Goal: Task Accomplishment & Management: Manage account settings

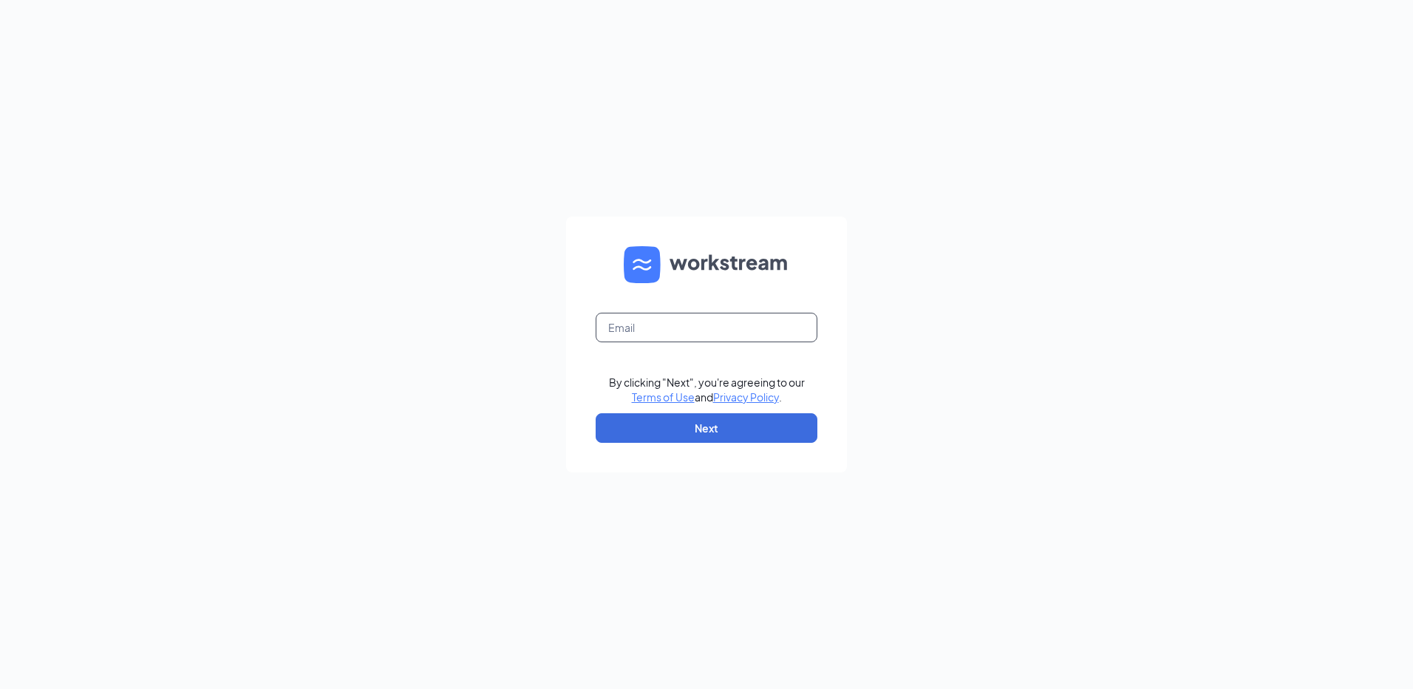
click at [676, 333] on input "text" at bounding box center [707, 328] width 222 height 30
type input "rs034576@TACOBELL.com"
click at [696, 436] on button "Next" at bounding box center [707, 428] width 222 height 30
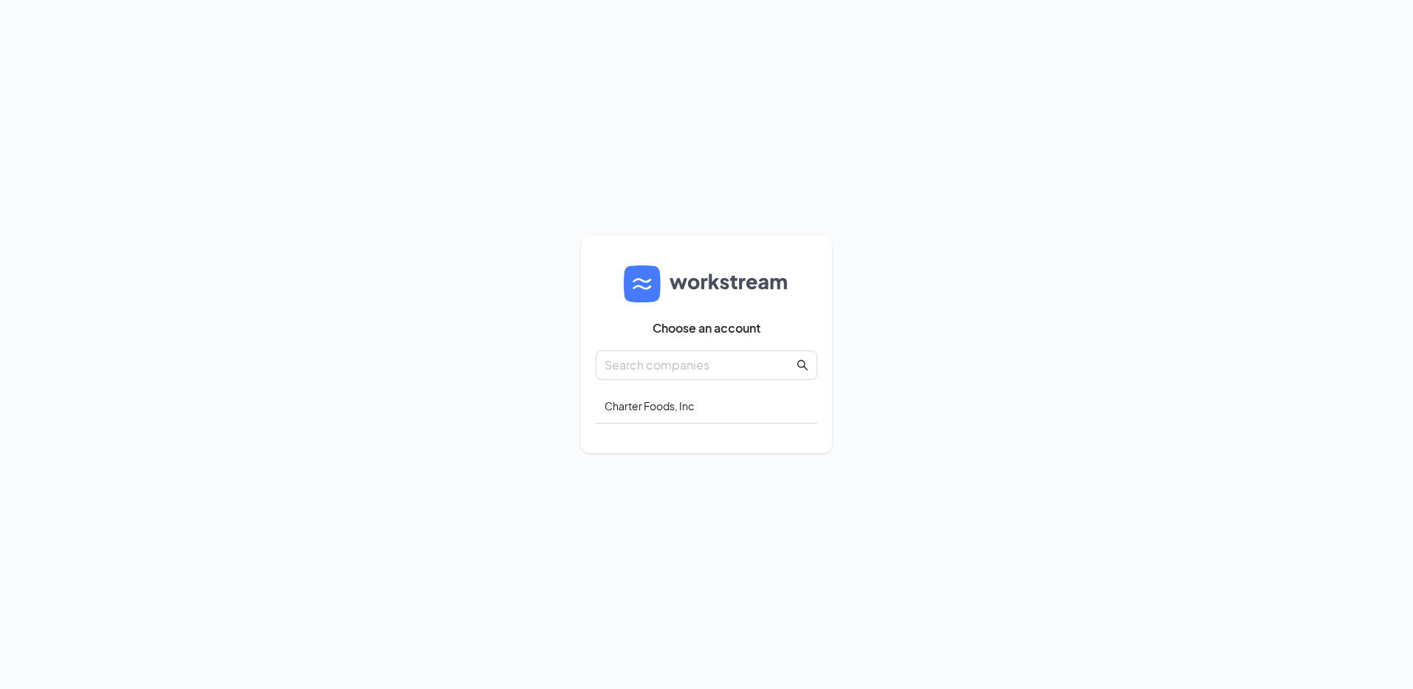
click at [682, 387] on div "Choose an account Charter Foods, Inc" at bounding box center [707, 345] width 222 height 188
click at [672, 408] on div "Charter Foods, Inc" at bounding box center [707, 406] width 222 height 35
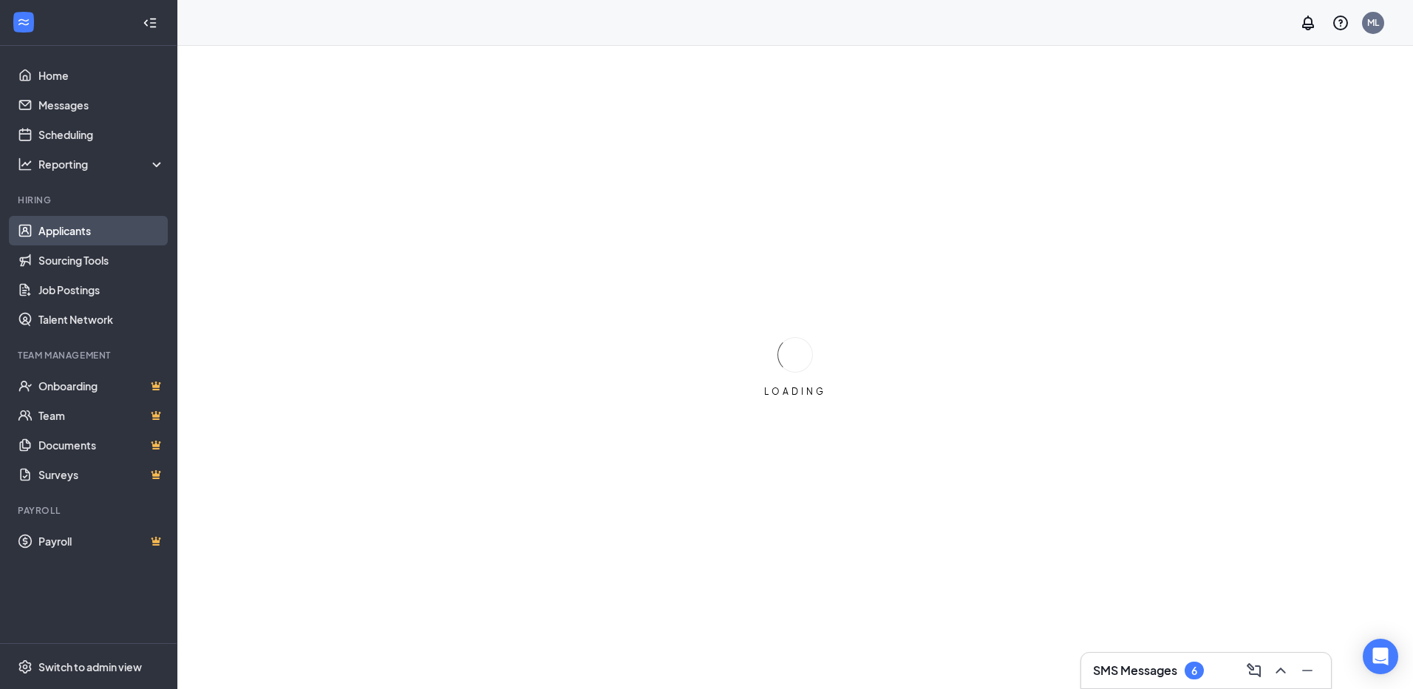
click at [90, 239] on link "Applicants" at bounding box center [101, 231] width 126 height 30
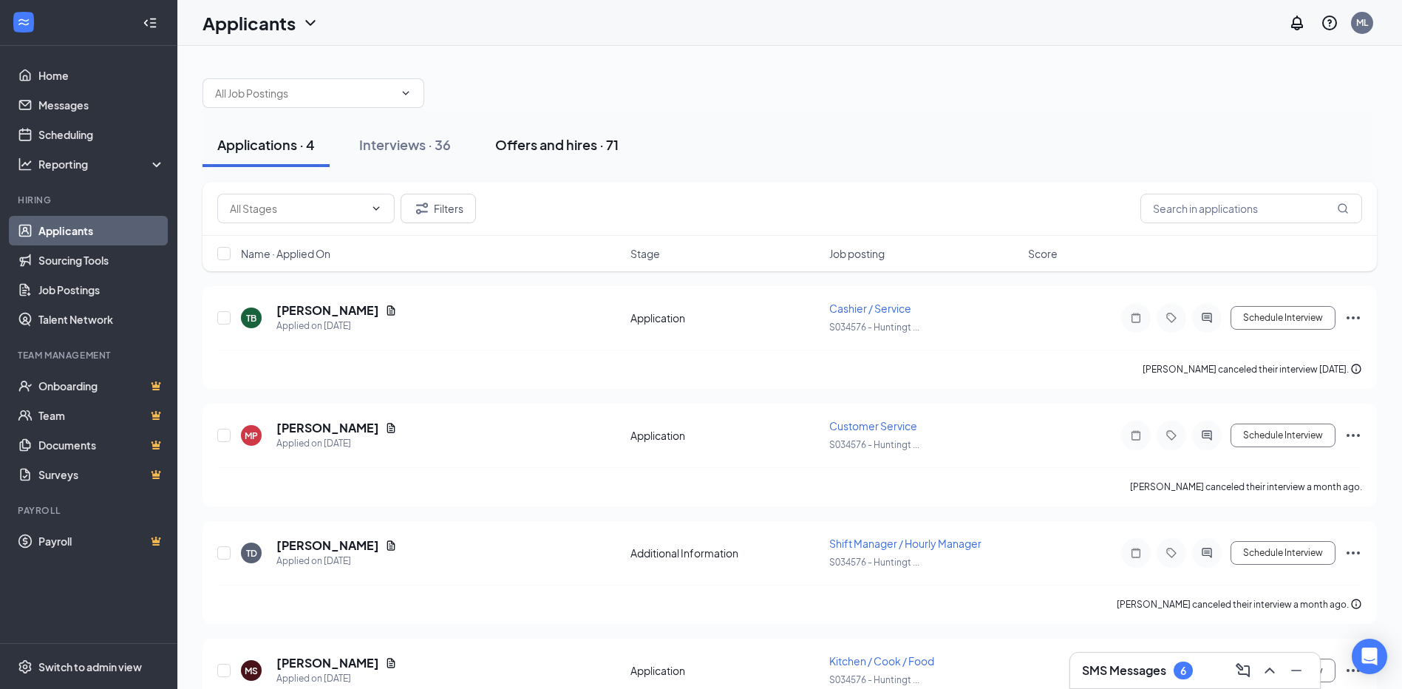
click at [571, 145] on div "Offers and hires · 71" at bounding box center [556, 144] width 123 height 18
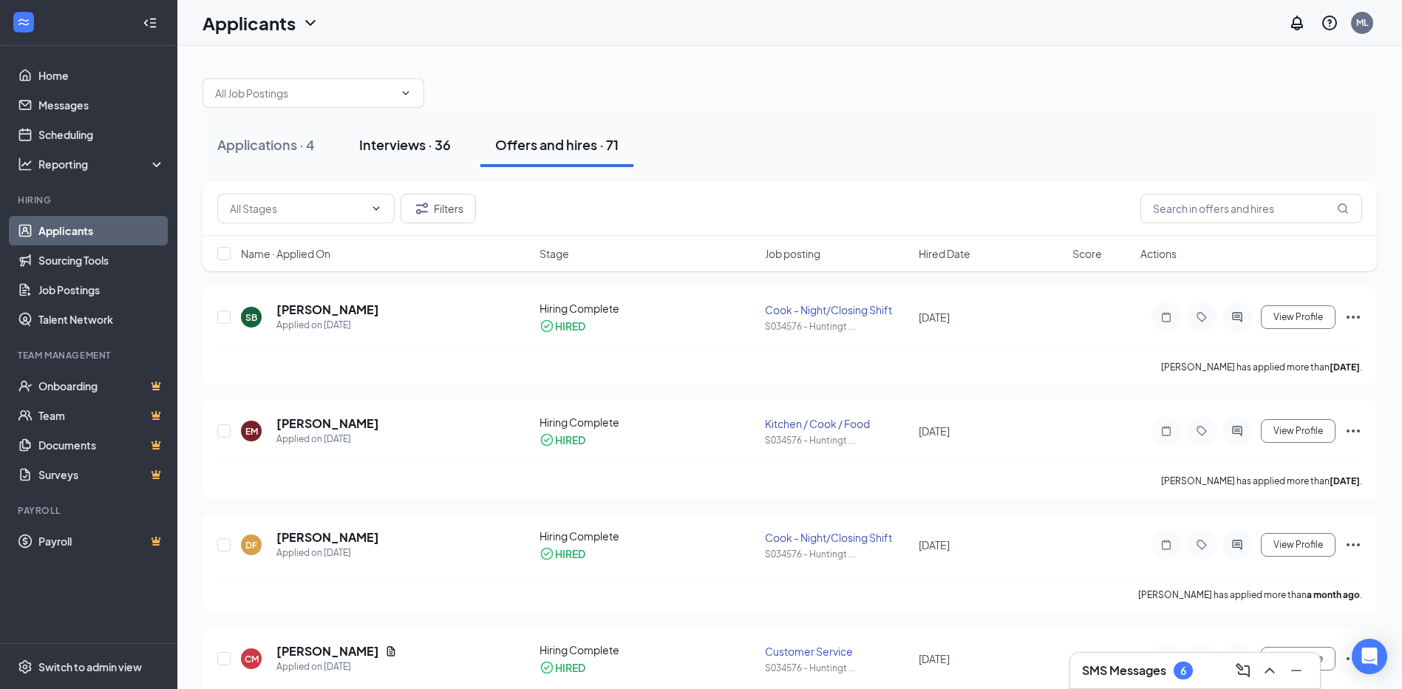
click at [427, 146] on div "Interviews · 36" at bounding box center [405, 144] width 92 height 18
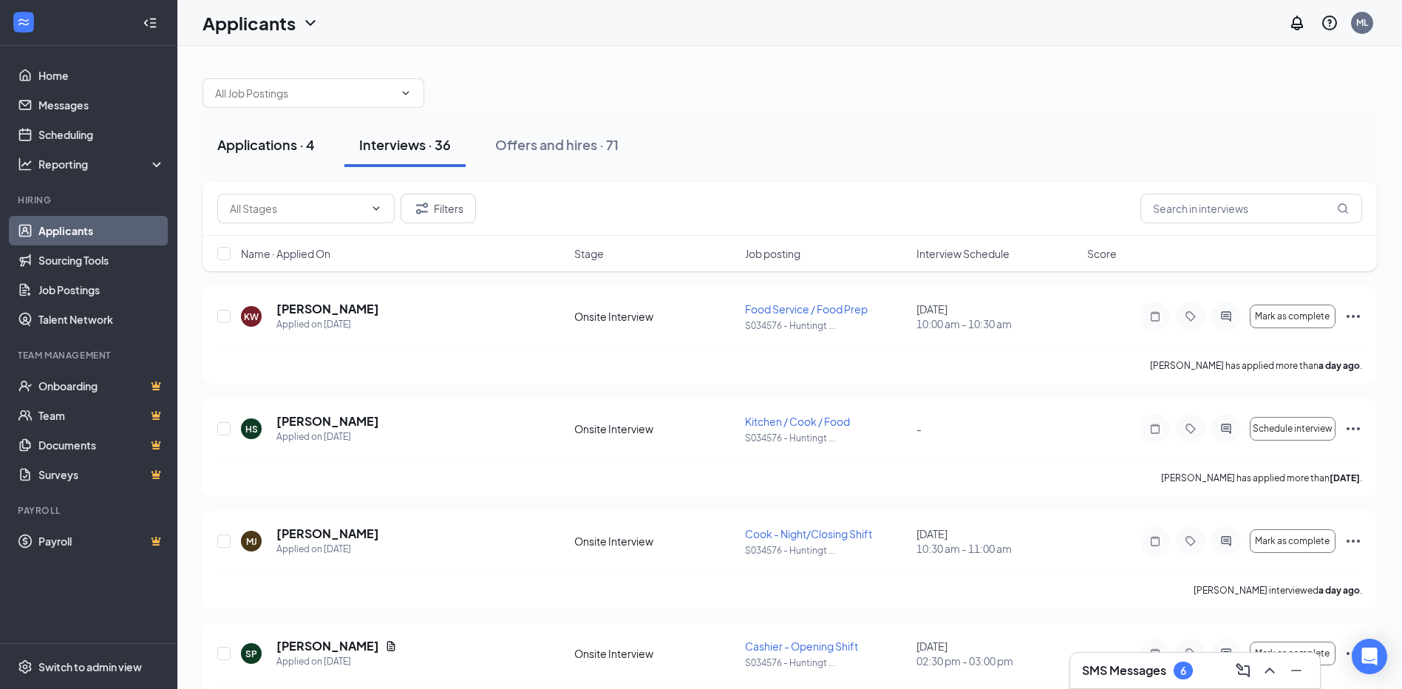
click at [246, 139] on div "Applications · 4" at bounding box center [266, 144] width 98 height 18
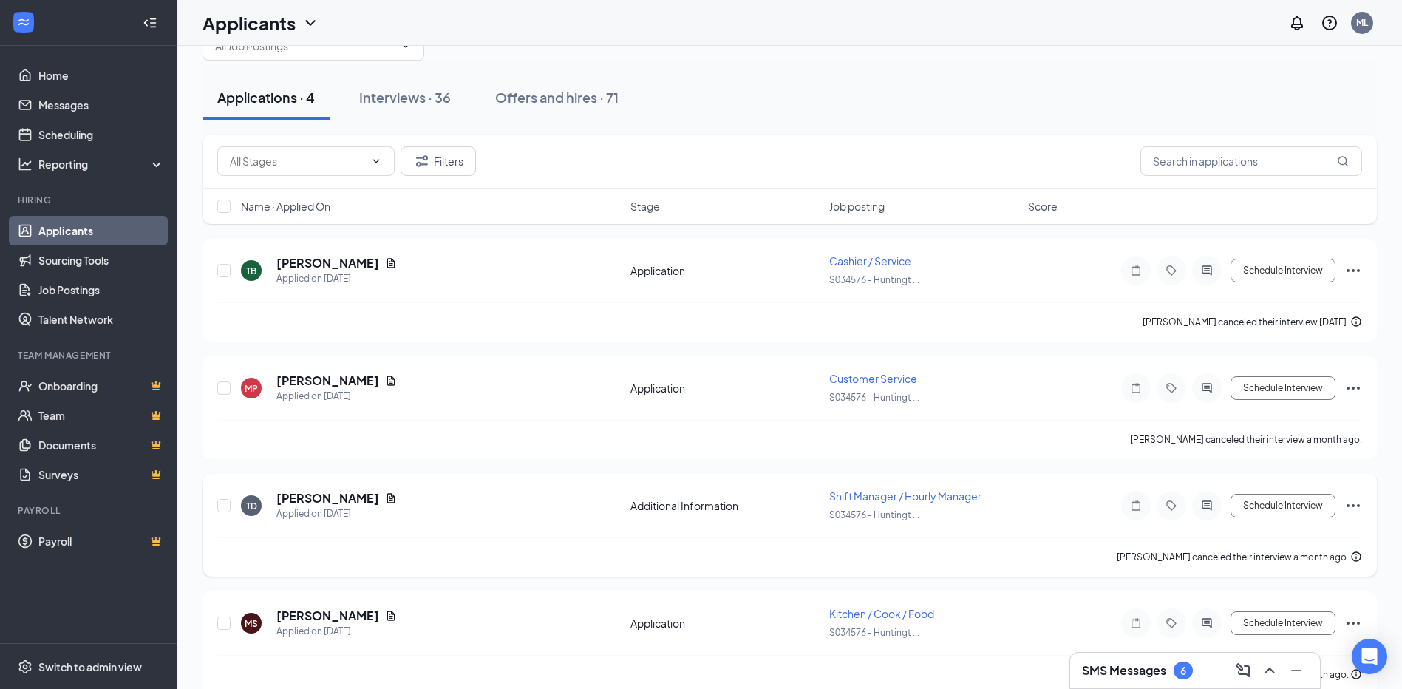
scroll to position [70, 0]
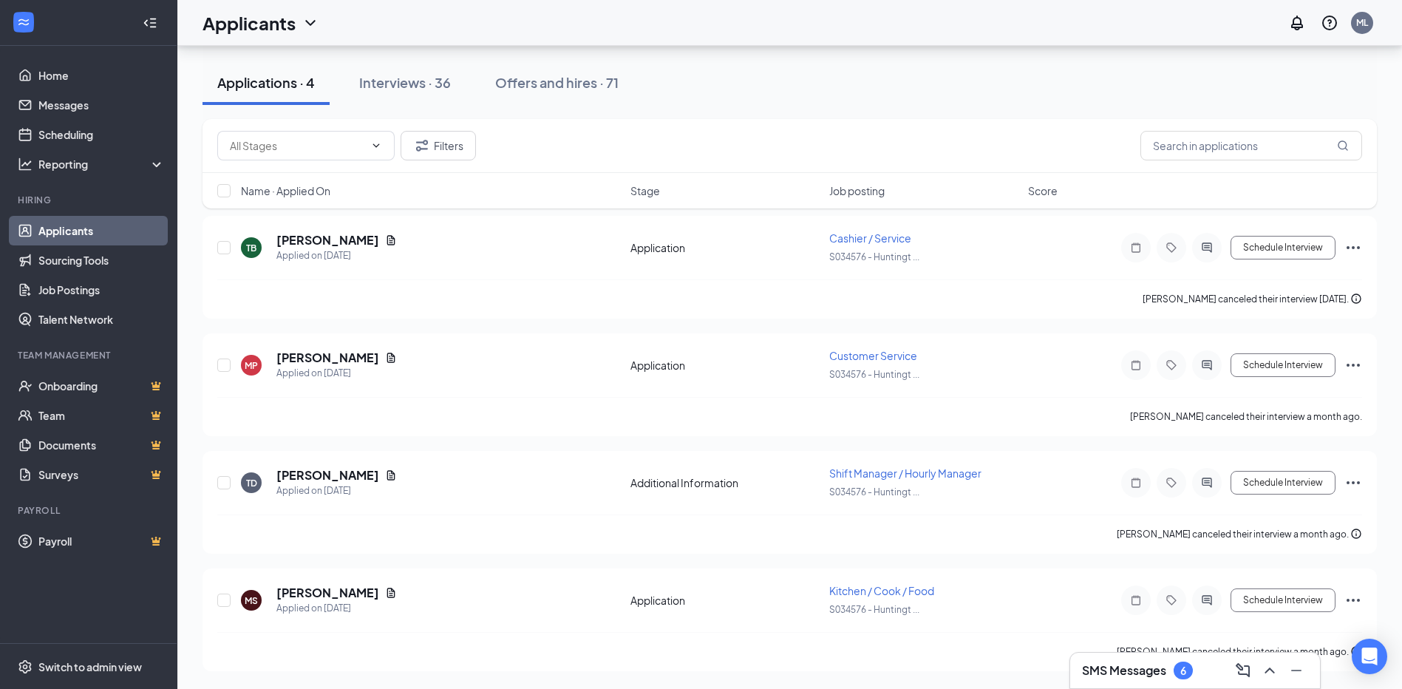
click at [408, 82] on div "Interviews · 36" at bounding box center [405, 82] width 92 height 18
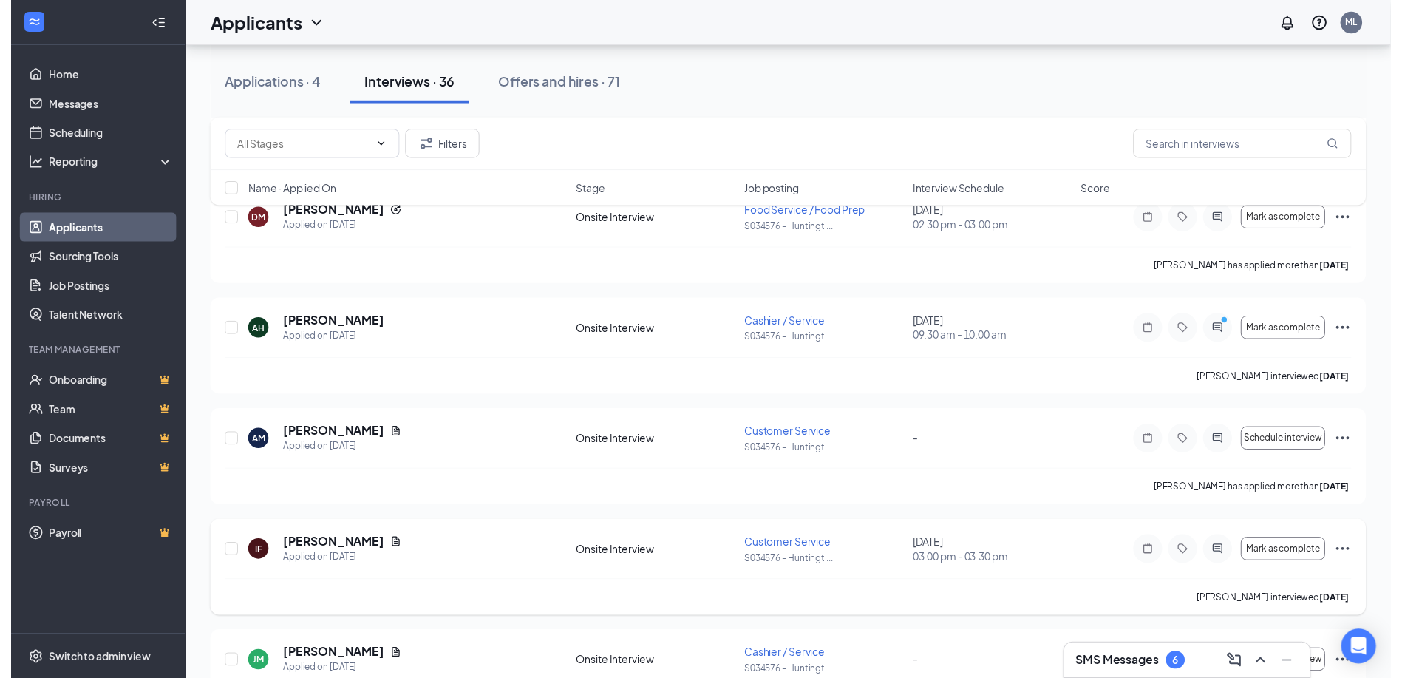
scroll to position [1330, 0]
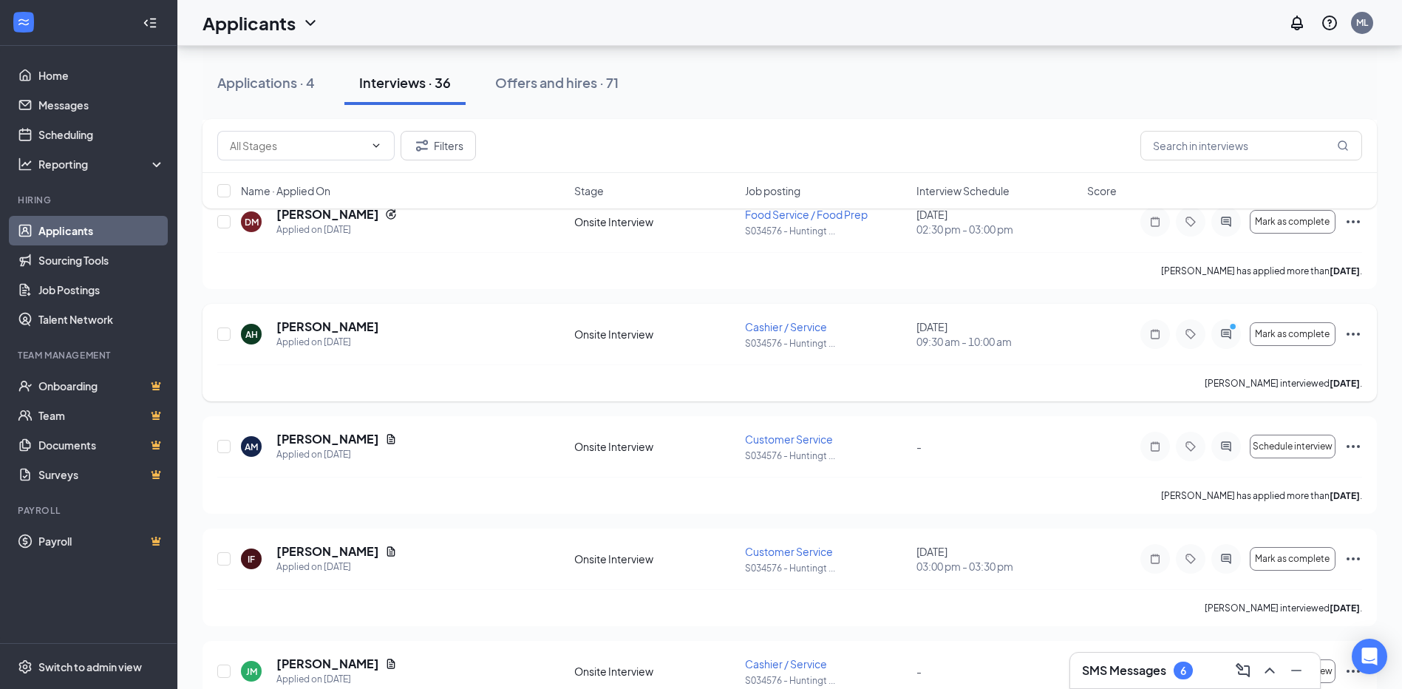
click at [251, 335] on div "AH" at bounding box center [251, 334] width 13 height 13
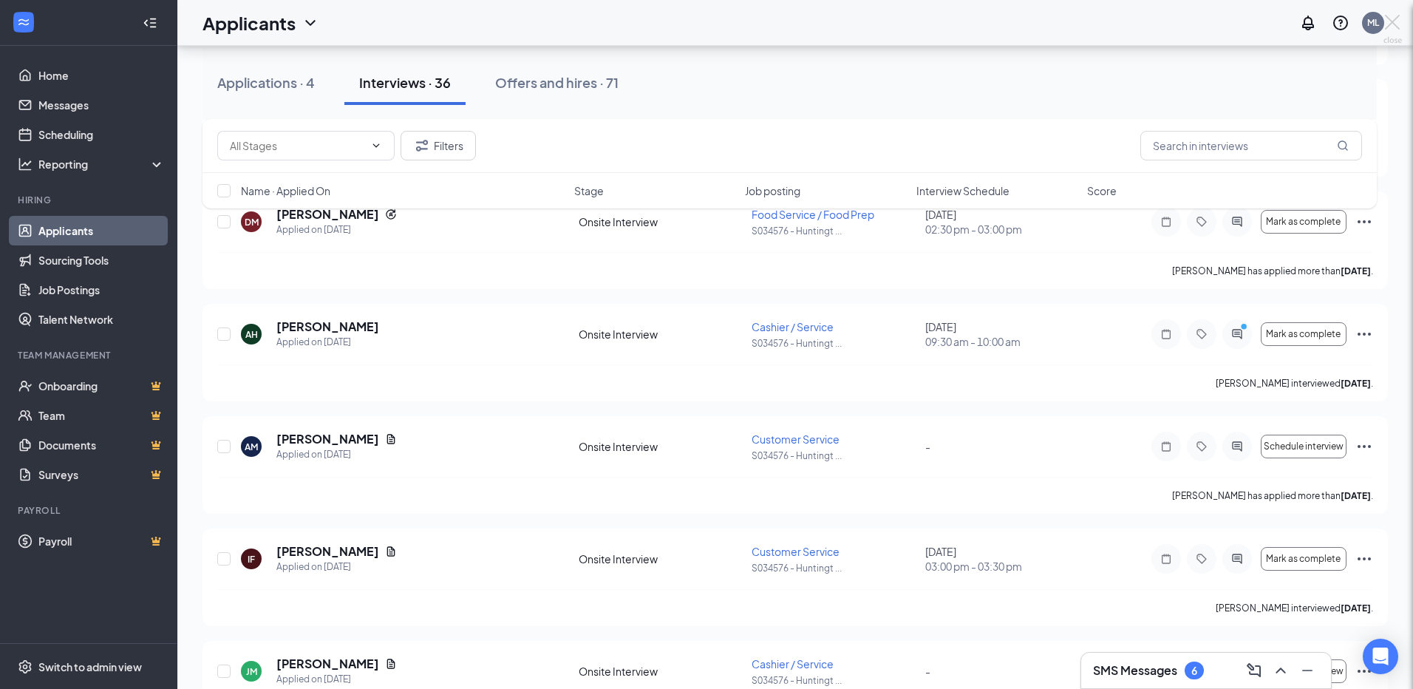
click at [301, 325] on div at bounding box center [706, 344] width 1413 height 689
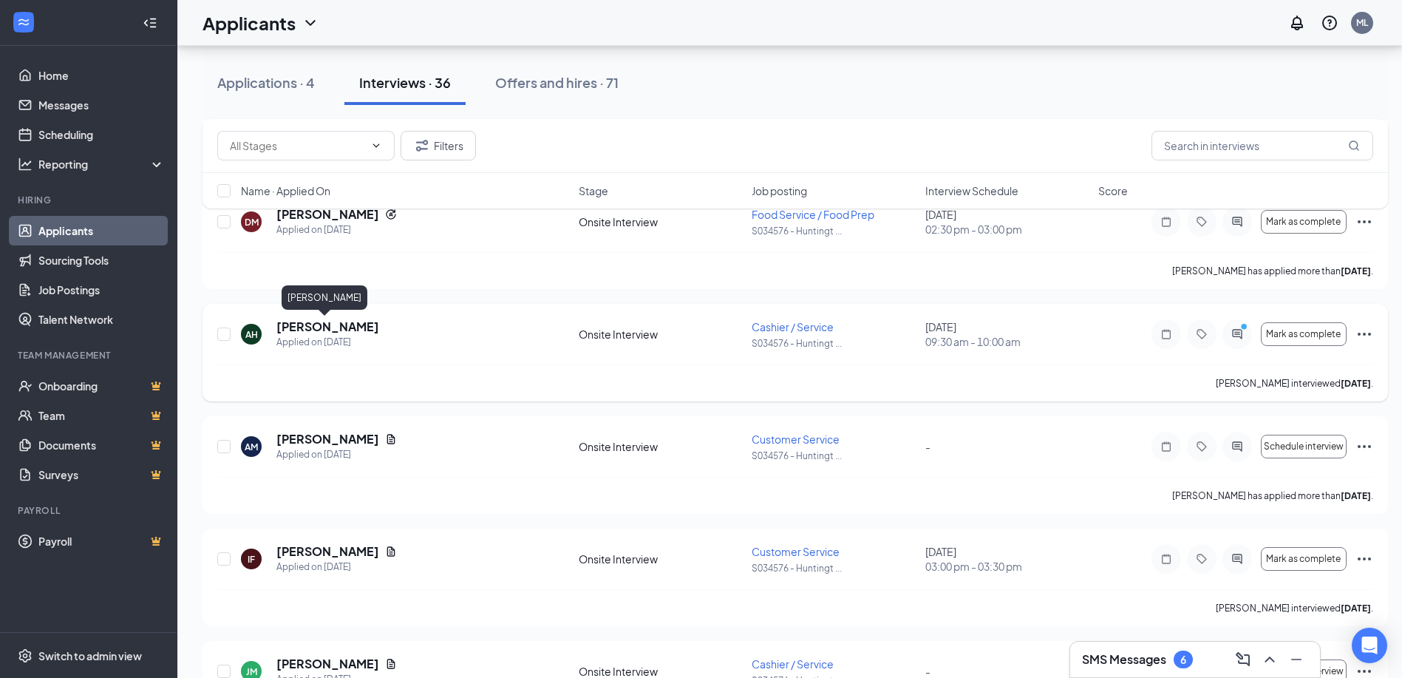
click at [316, 325] on h5 "[PERSON_NAME]" at bounding box center [327, 327] width 103 height 16
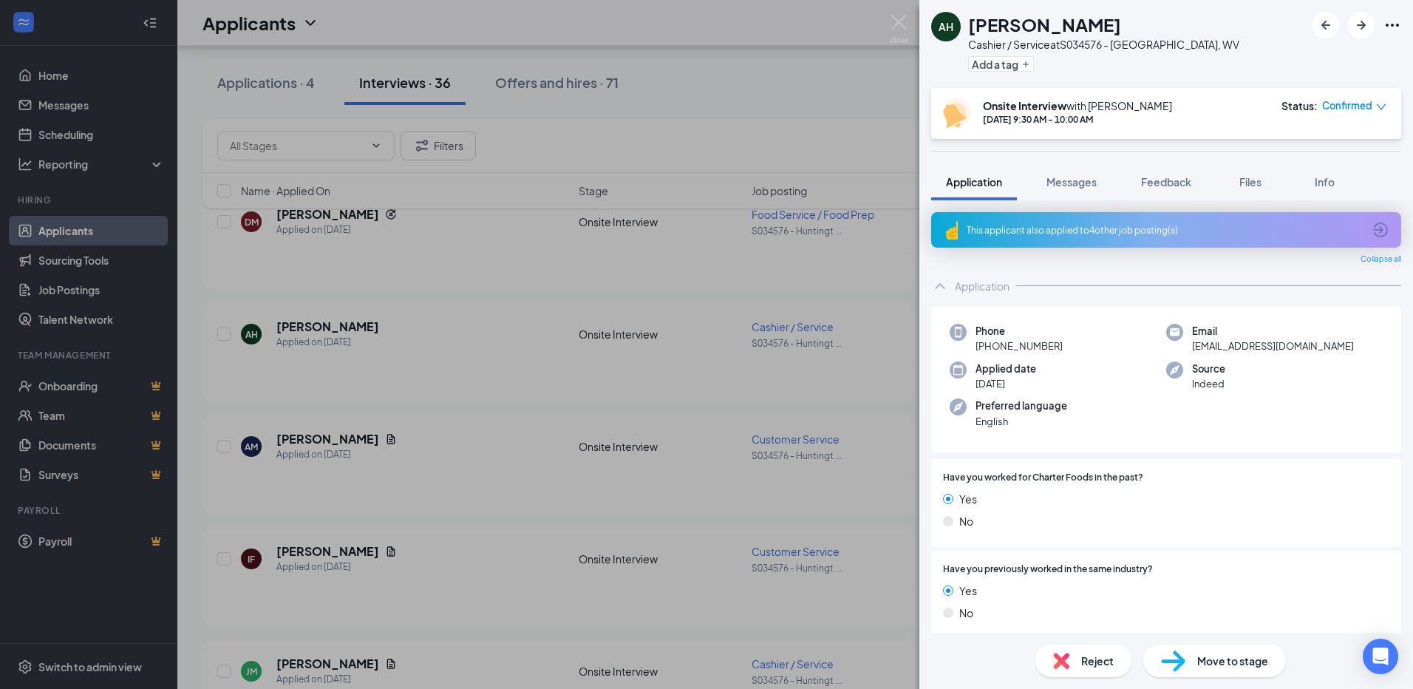
click at [682, 412] on div "AH [PERSON_NAME] / Service at S034576 - [GEOGRAPHIC_DATA], WV Add a tag Onsite …" at bounding box center [706, 344] width 1413 height 689
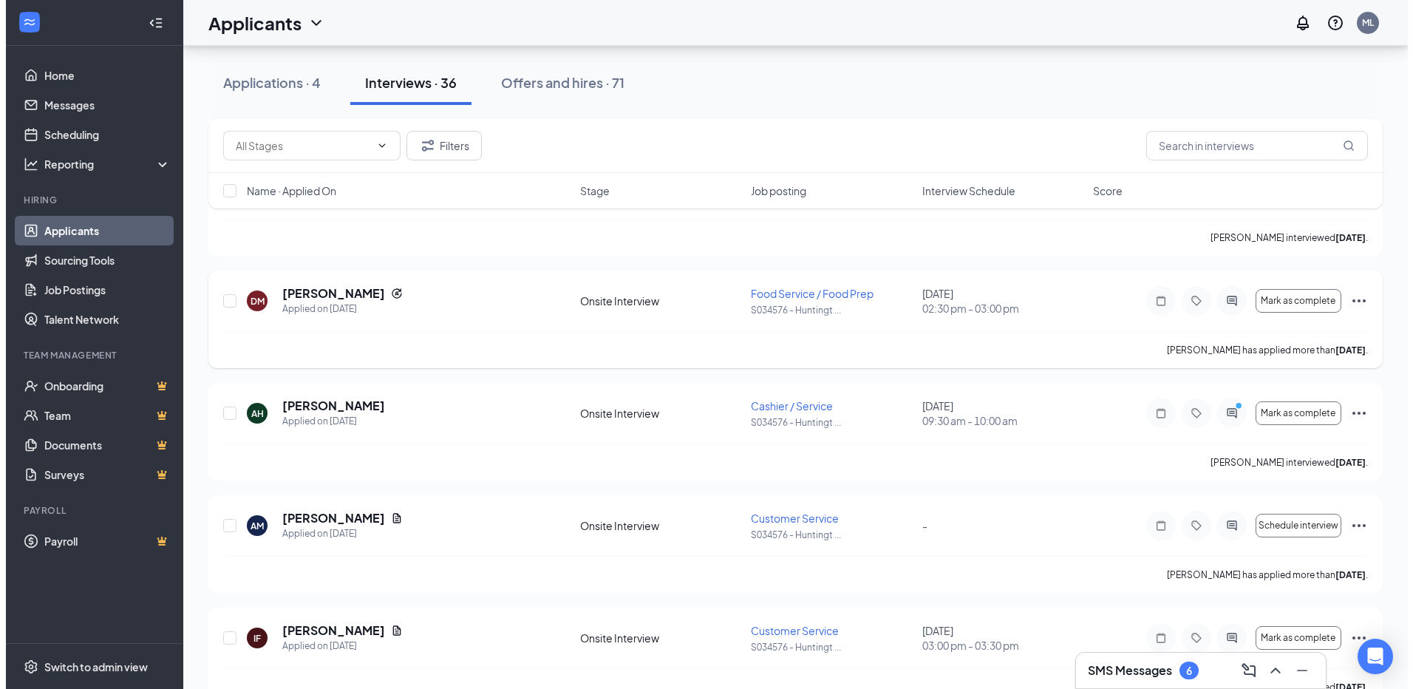
scroll to position [1256, 0]
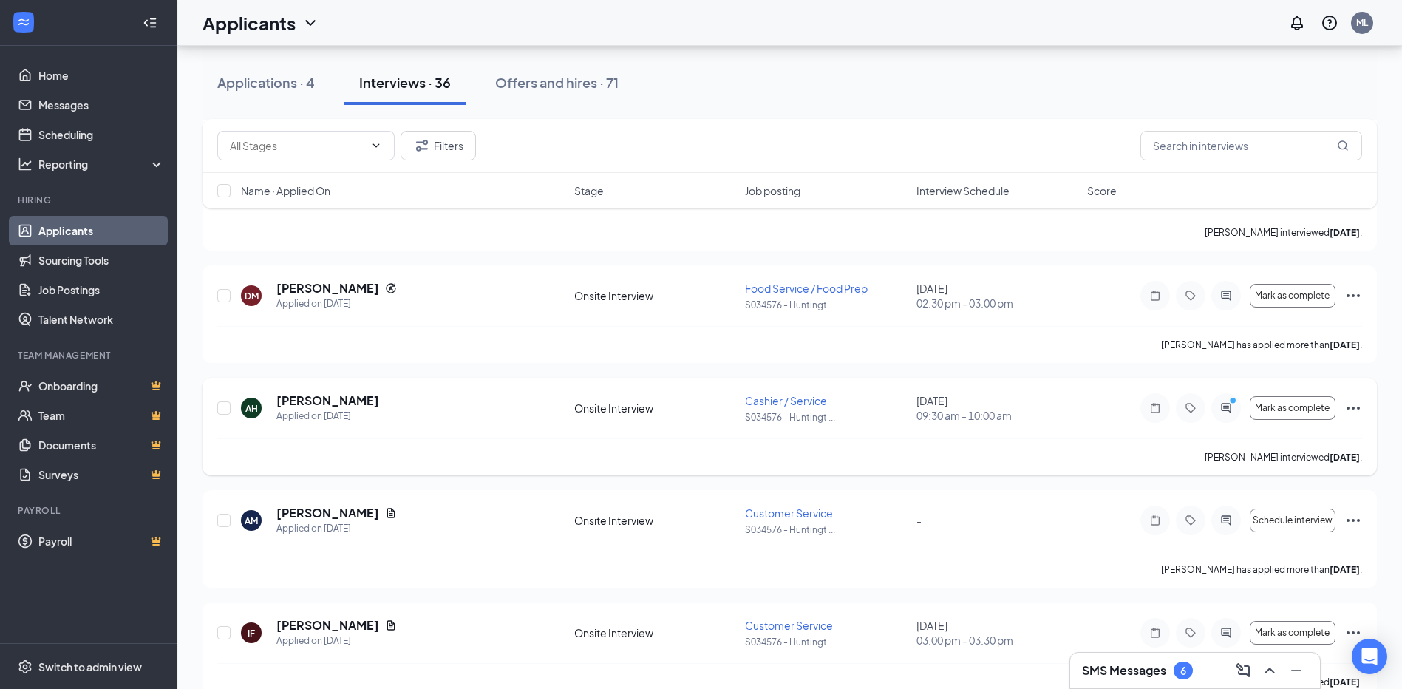
click at [248, 406] on div "AH" at bounding box center [251, 408] width 13 height 13
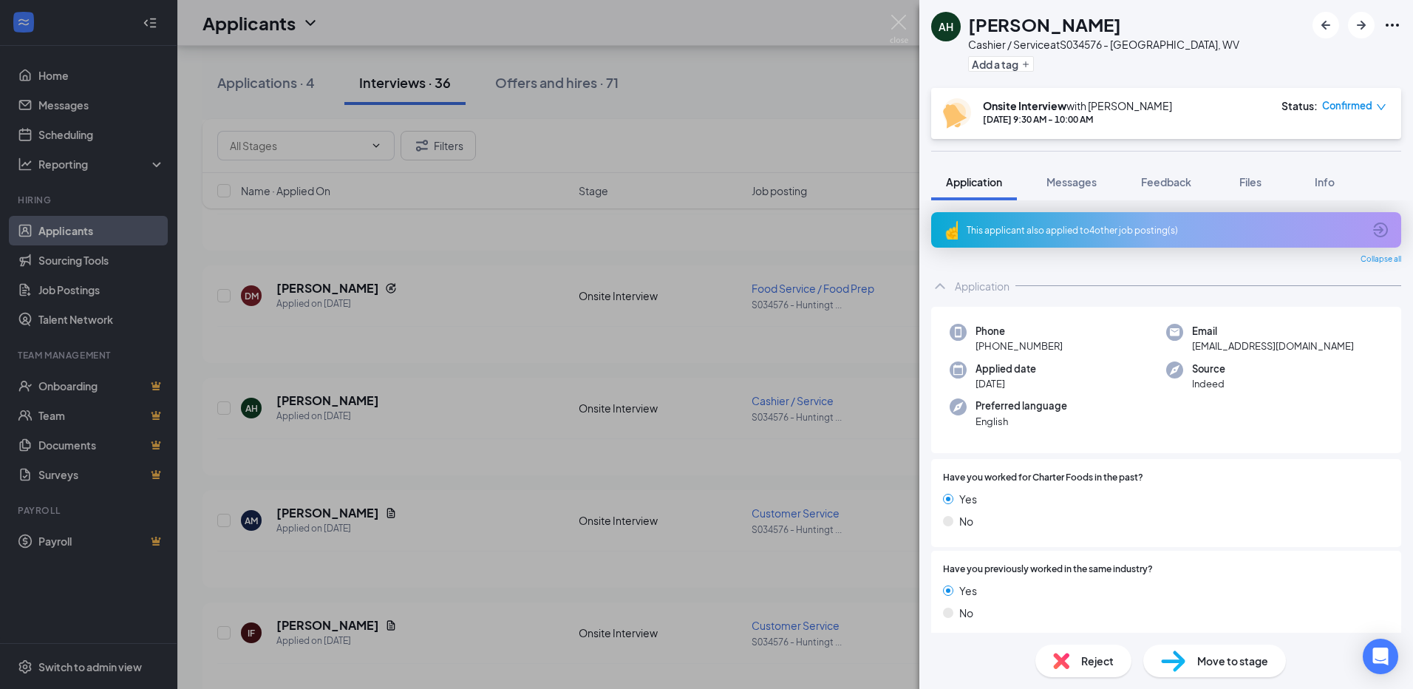
click at [1205, 663] on span "Move to stage" at bounding box center [1232, 661] width 71 height 16
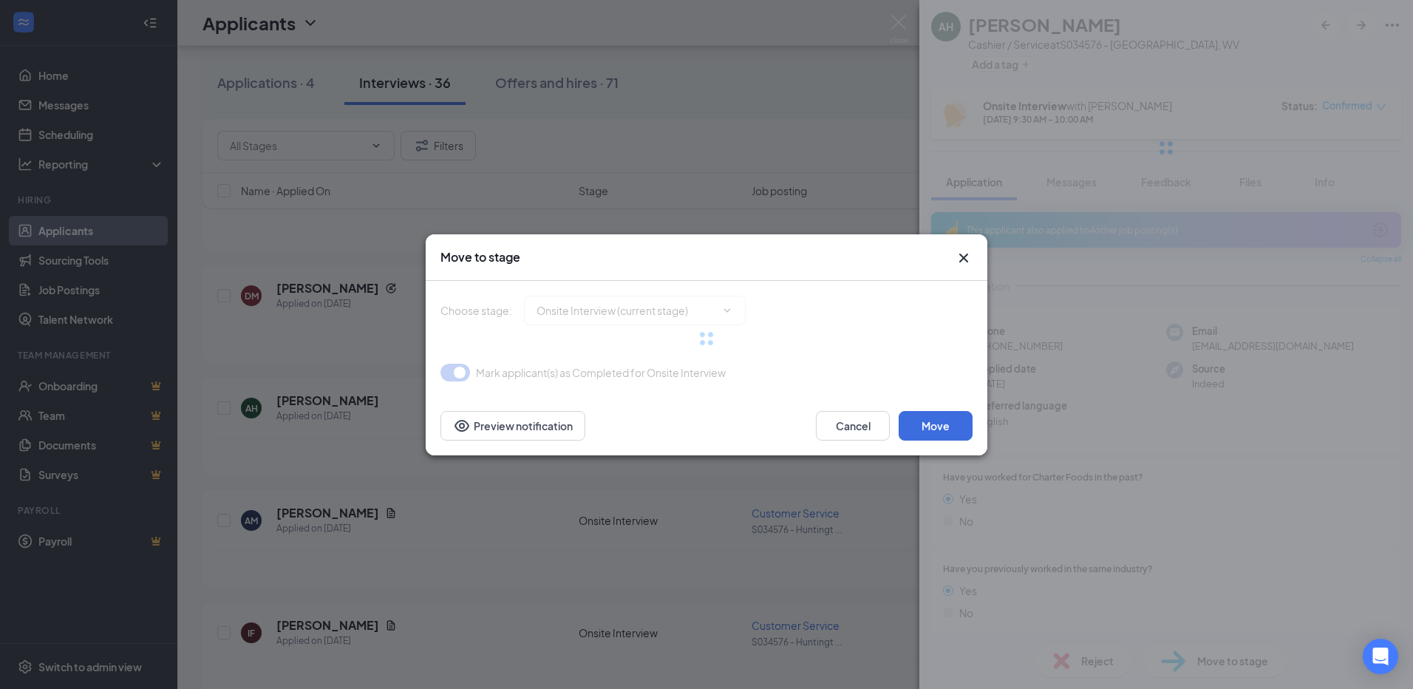
type input "Hiring Complete (final stage)"
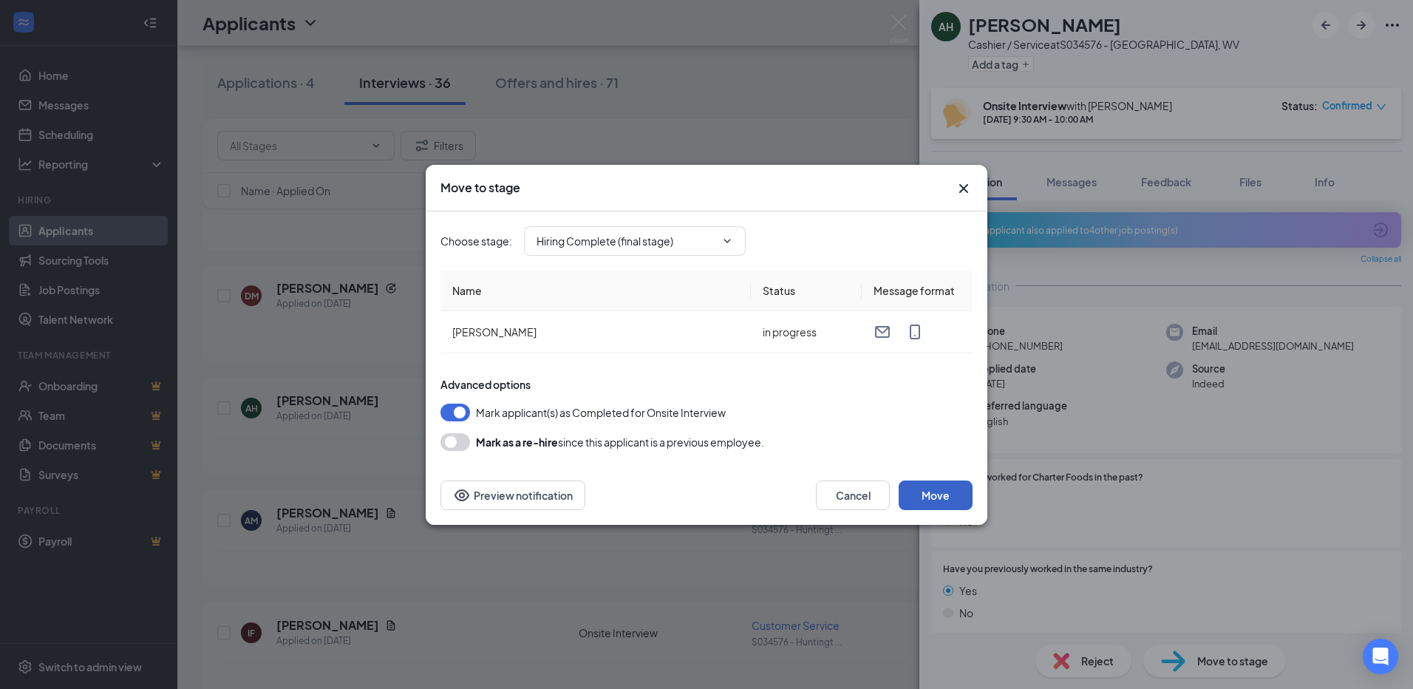
click at [949, 496] on button "Move" at bounding box center [936, 495] width 74 height 30
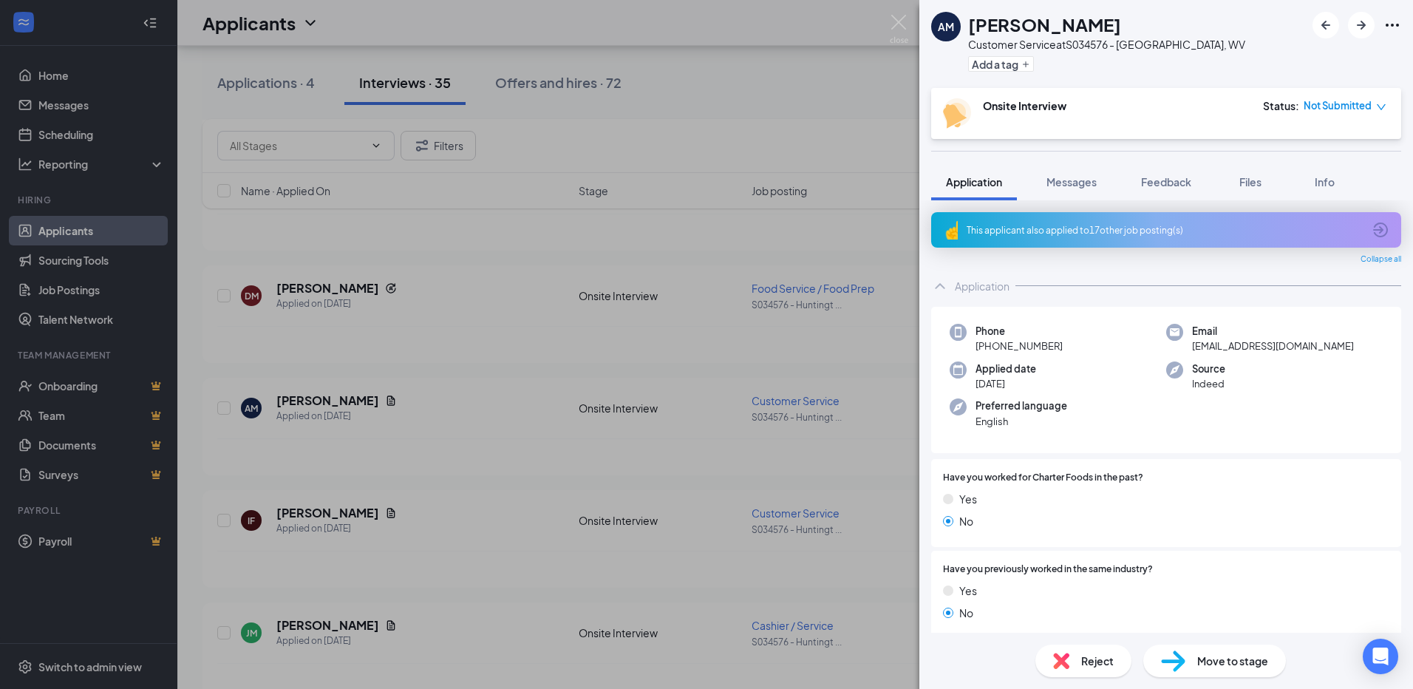
click at [586, 230] on div "AM [PERSON_NAME] Customer Service at S034576 - [GEOGRAPHIC_DATA], WV Add a tag …" at bounding box center [706, 344] width 1413 height 689
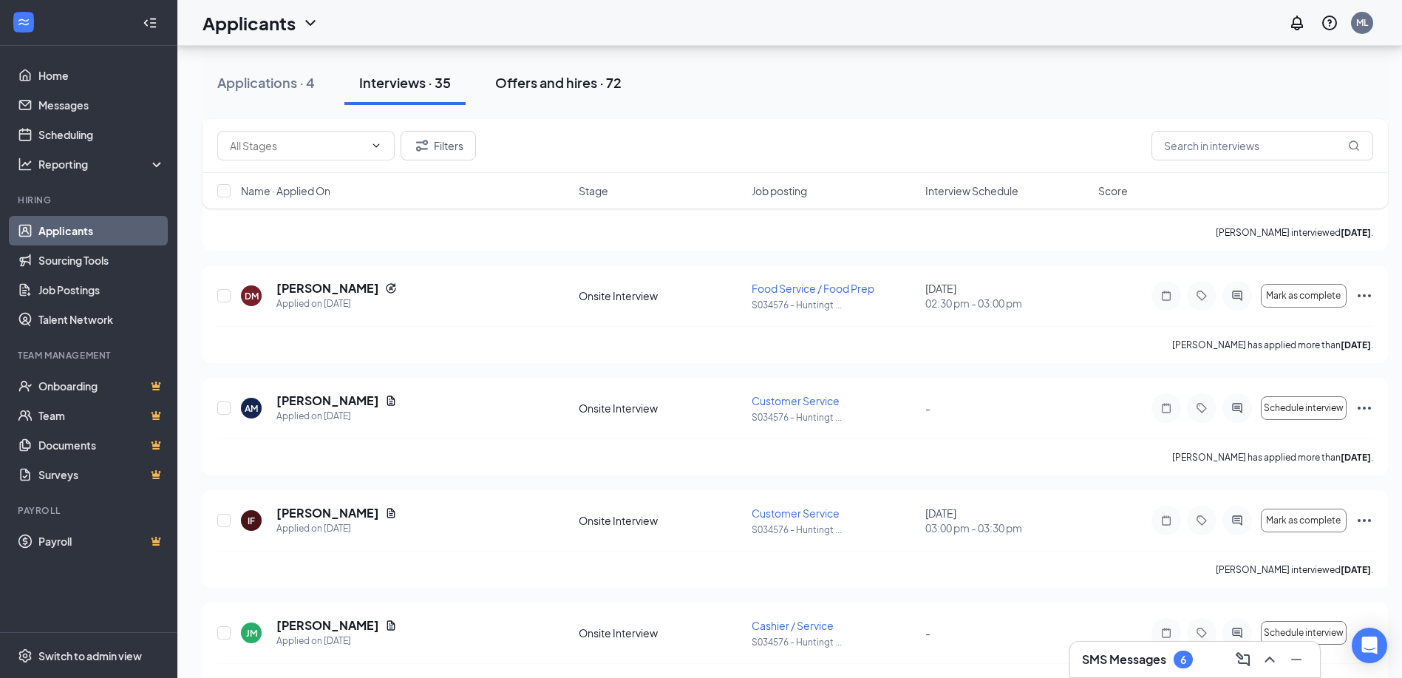
click at [537, 91] on div "Offers and hires · 72" at bounding box center [558, 82] width 126 height 18
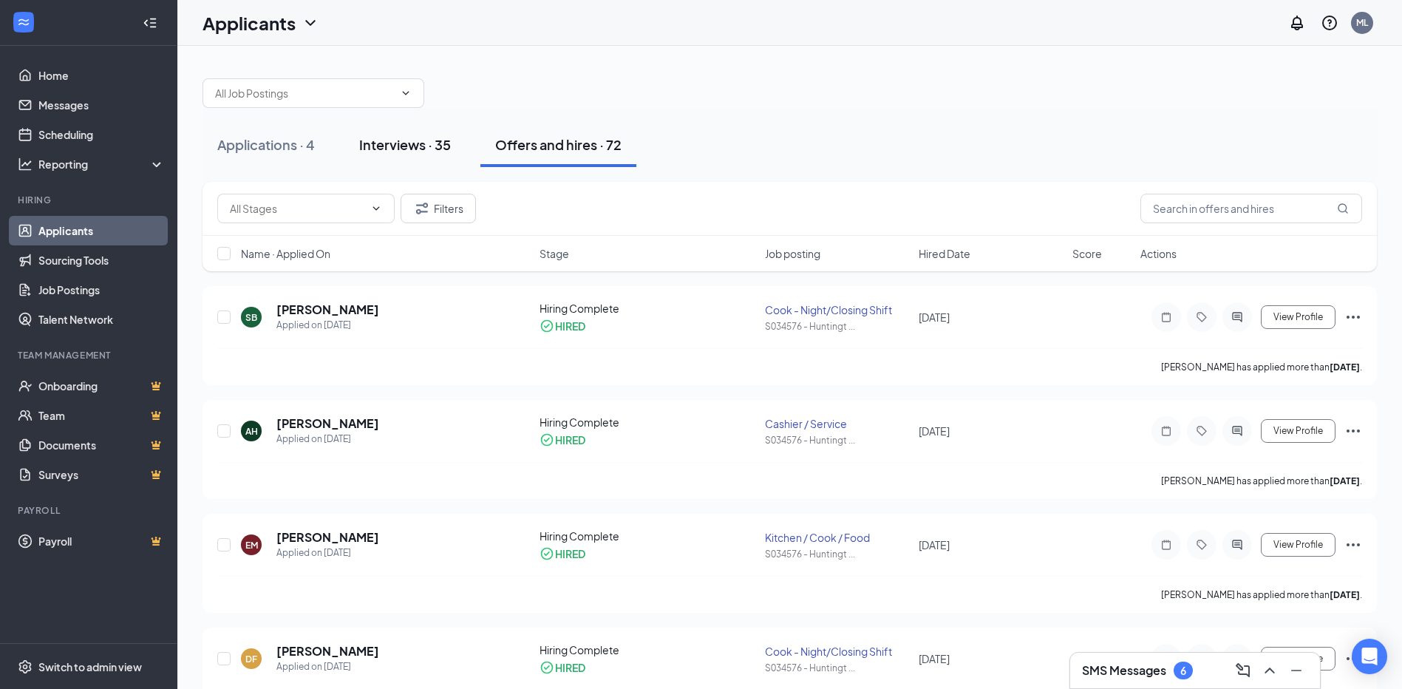
click at [421, 145] on div "Interviews · 35" at bounding box center [405, 144] width 92 height 18
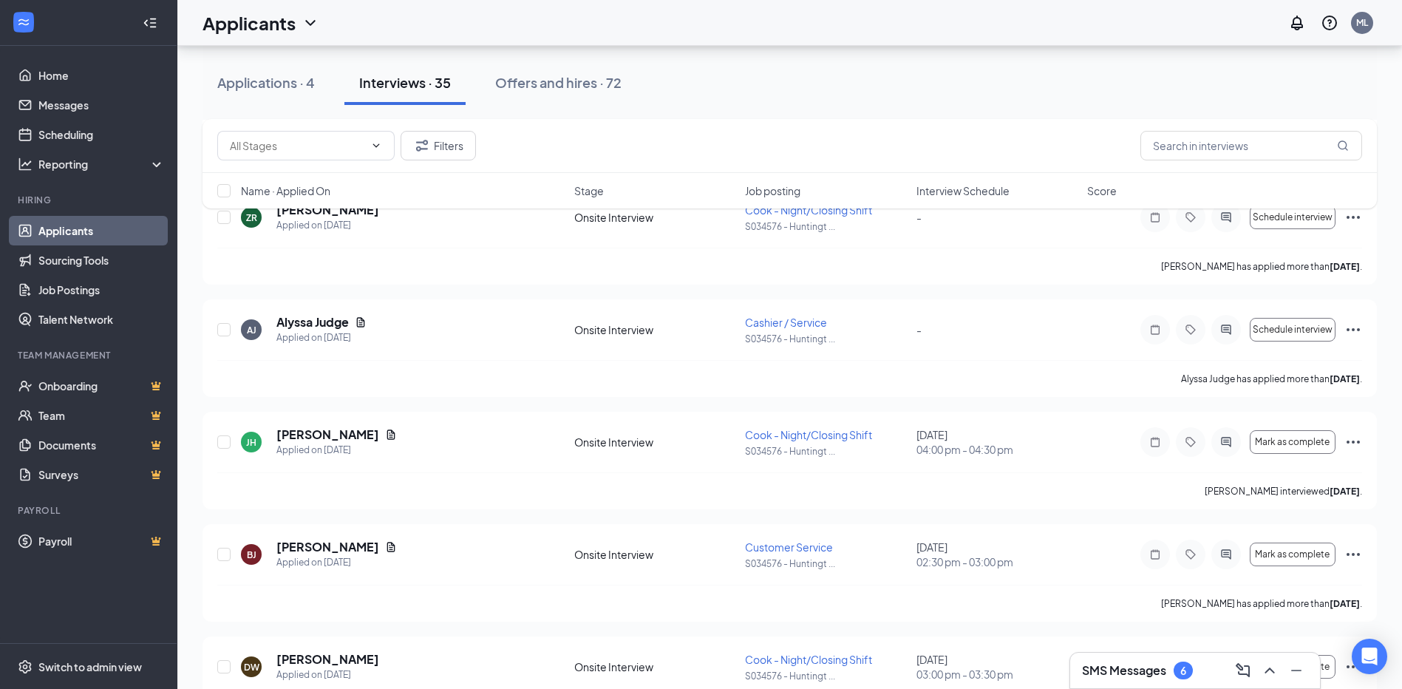
scroll to position [723, 0]
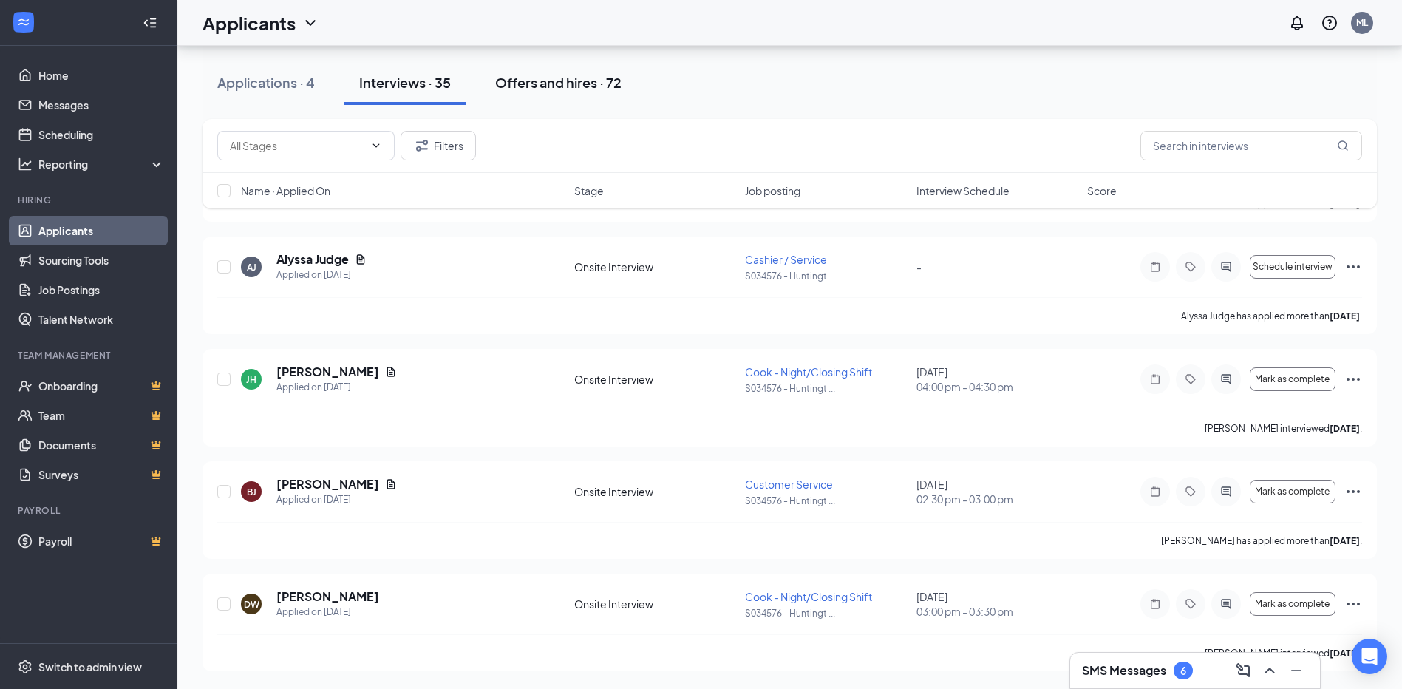
click at [543, 86] on div "Offers and hires · 72" at bounding box center [558, 82] width 126 height 18
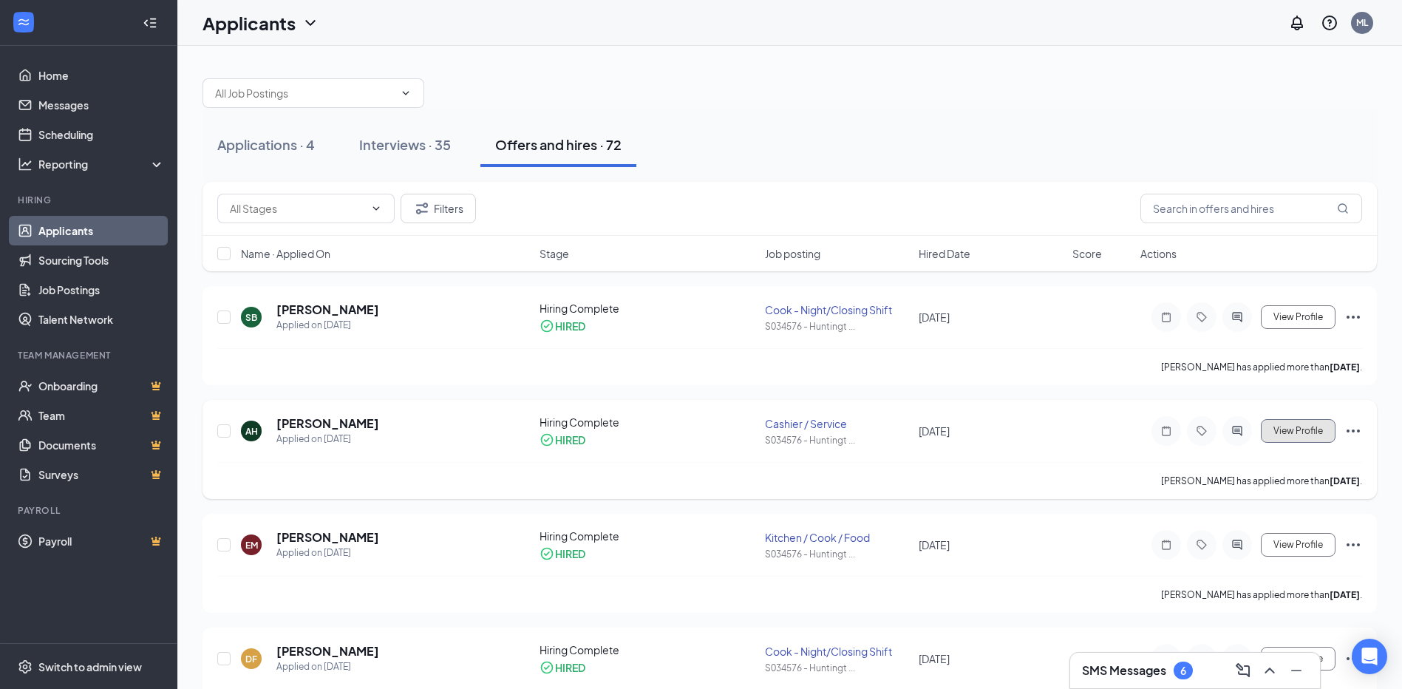
click at [1299, 434] on span "View Profile" at bounding box center [1298, 431] width 50 height 10
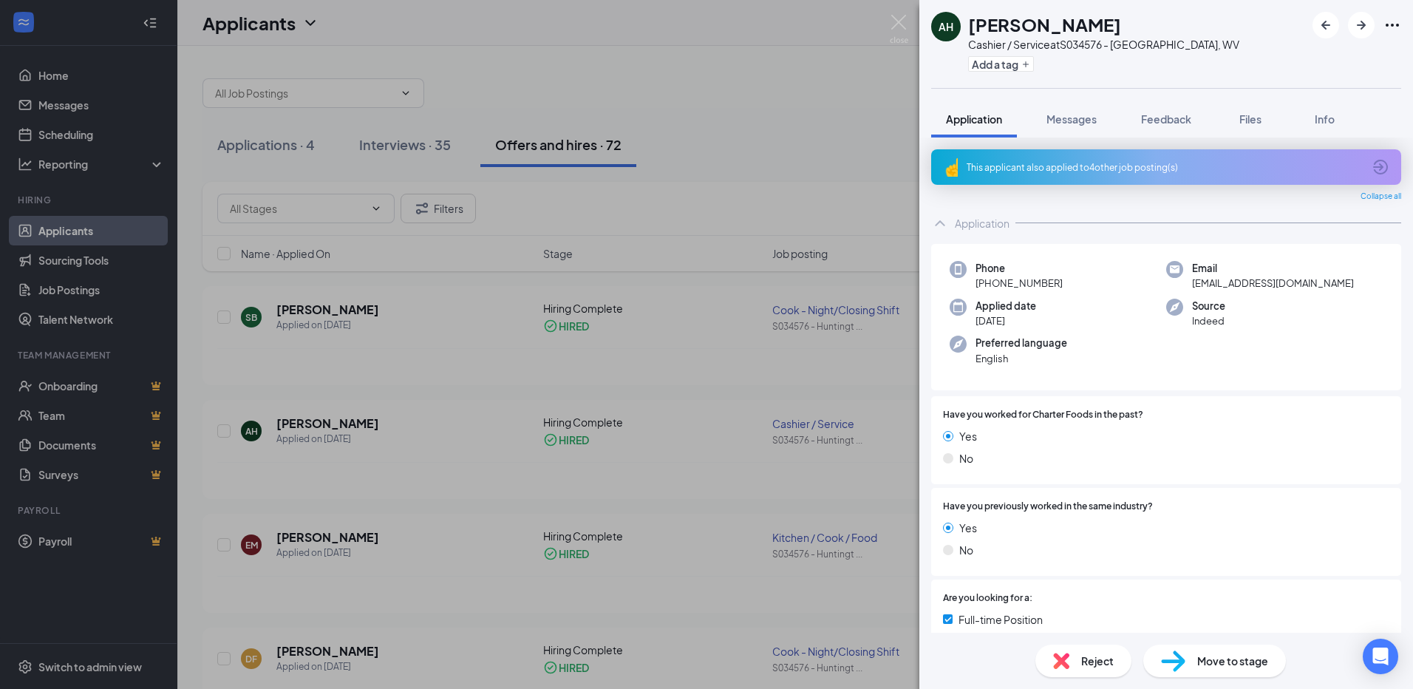
click at [627, 340] on div "AH [PERSON_NAME] Cashier / Service at S034576 - [GEOGRAPHIC_DATA], WV Add a tag…" at bounding box center [706, 344] width 1413 height 689
